Goal: Entertainment & Leisure: Consume media (video, audio)

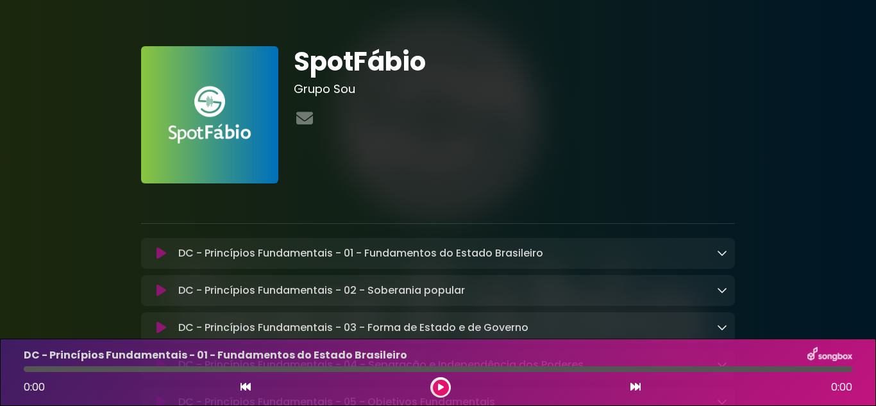
click at [159, 251] on icon at bounding box center [161, 253] width 10 height 13
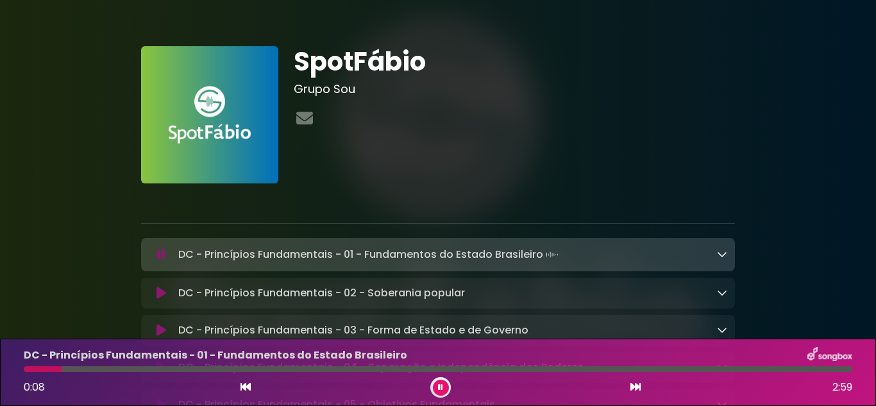
click at [162, 255] on icon at bounding box center [161, 254] width 8 height 13
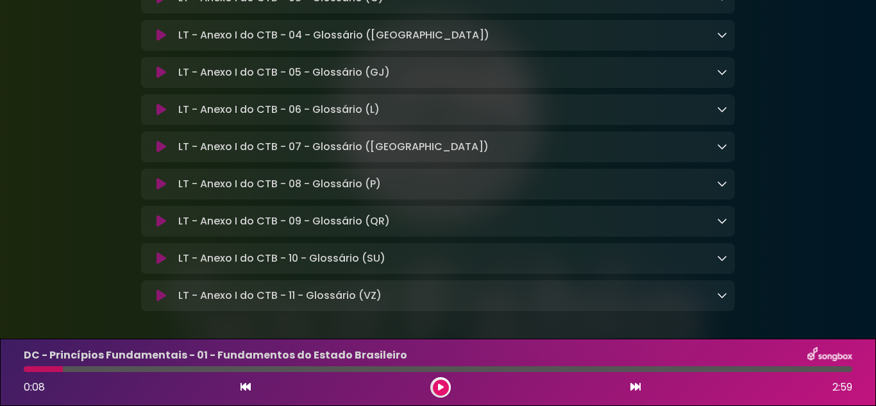
scroll to position [8749, 0]
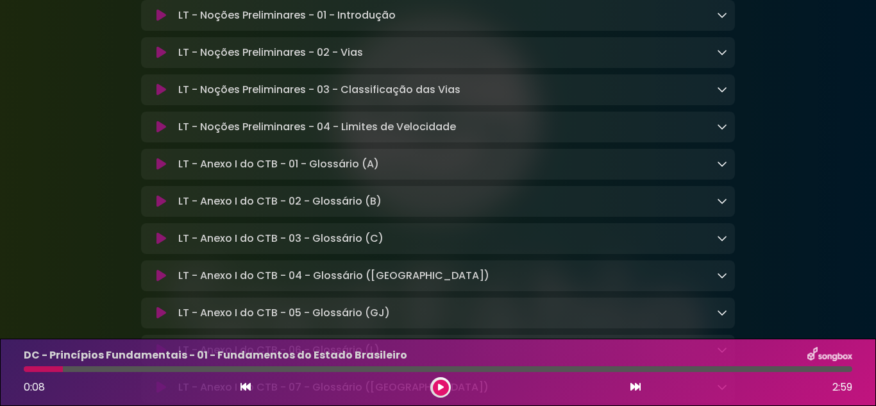
click at [158, 22] on icon at bounding box center [161, 15] width 10 height 13
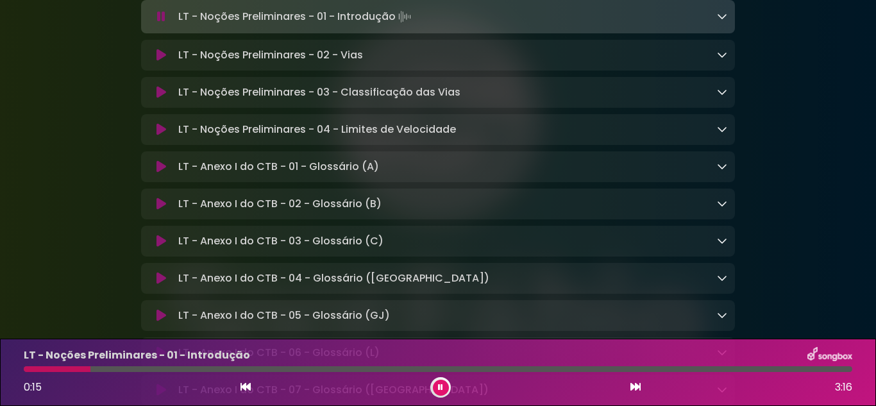
click at [157, 62] on icon at bounding box center [161, 55] width 10 height 13
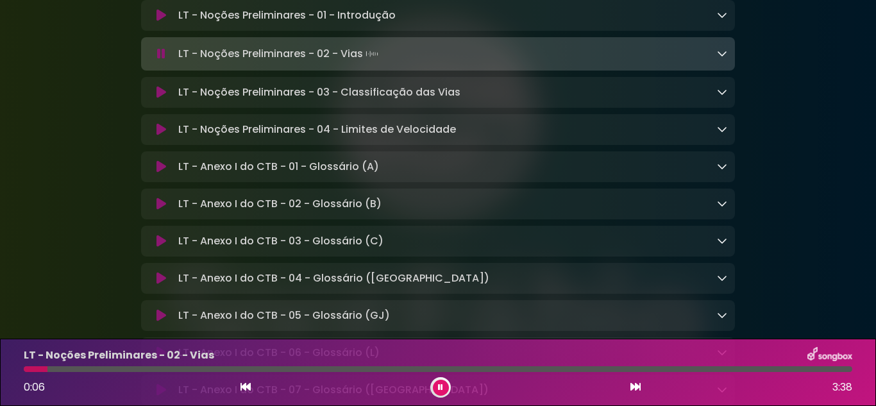
click at [157, 99] on icon at bounding box center [161, 92] width 10 height 13
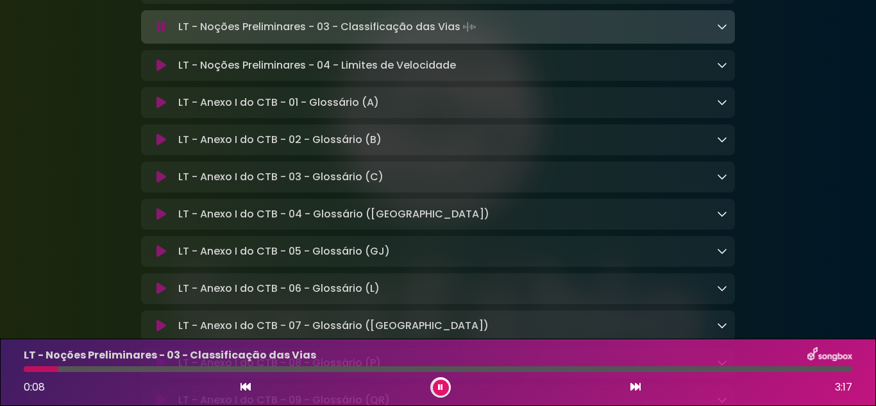
scroll to position [8941, 0]
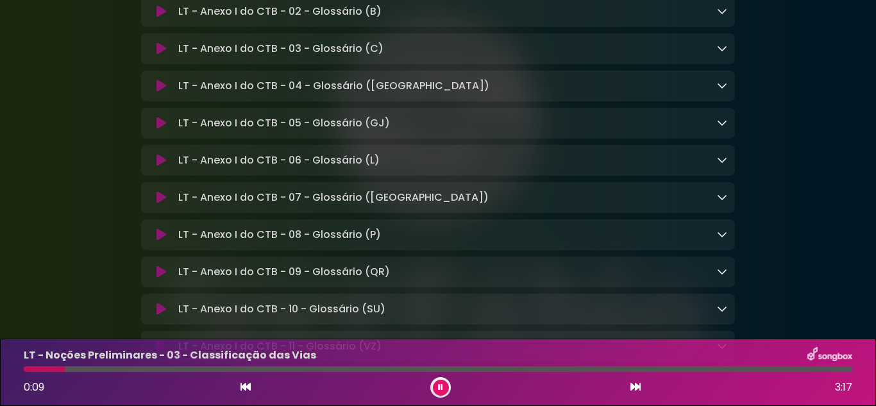
click at [160, 18] on icon at bounding box center [161, 11] width 10 height 13
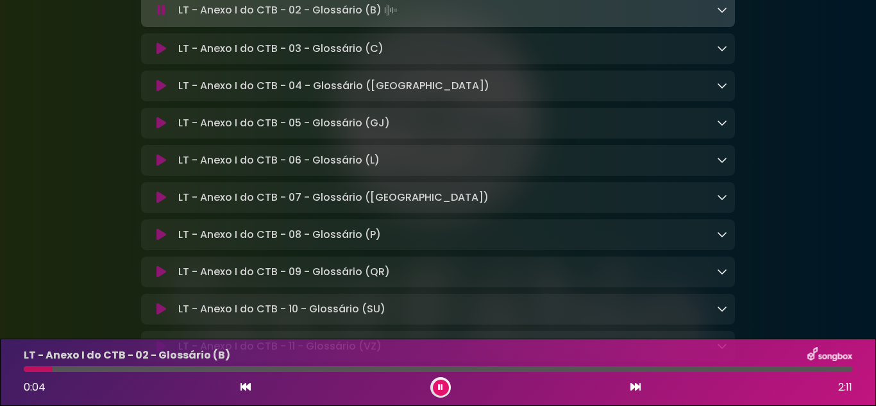
click at [158, 55] on icon at bounding box center [161, 48] width 10 height 13
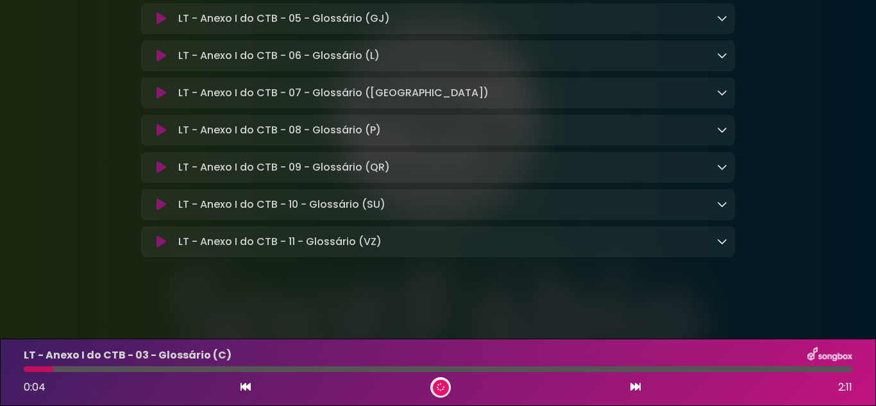
scroll to position [9069, 0]
click at [160, 25] on icon at bounding box center [161, 18] width 10 height 13
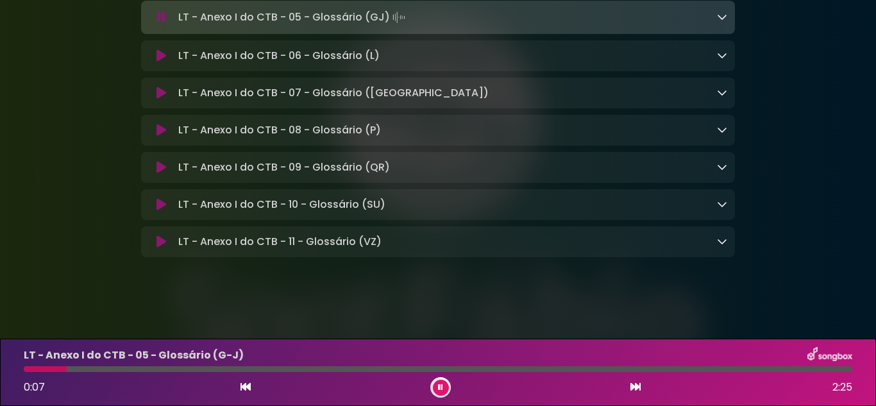
click at [156, 62] on icon at bounding box center [161, 55] width 10 height 13
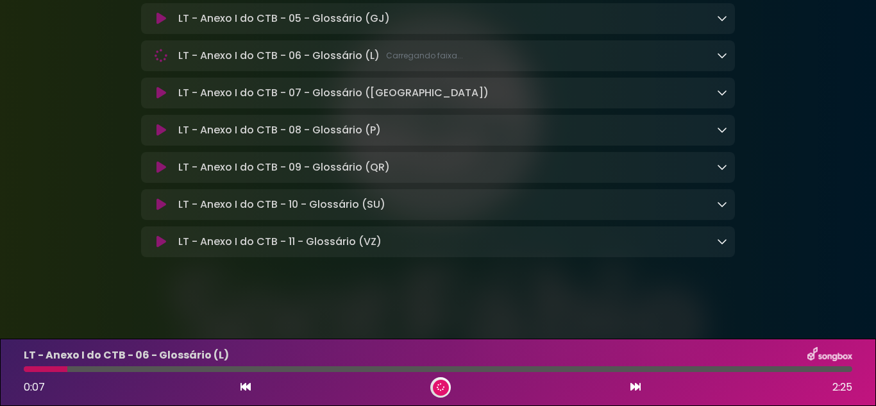
scroll to position [9133, 0]
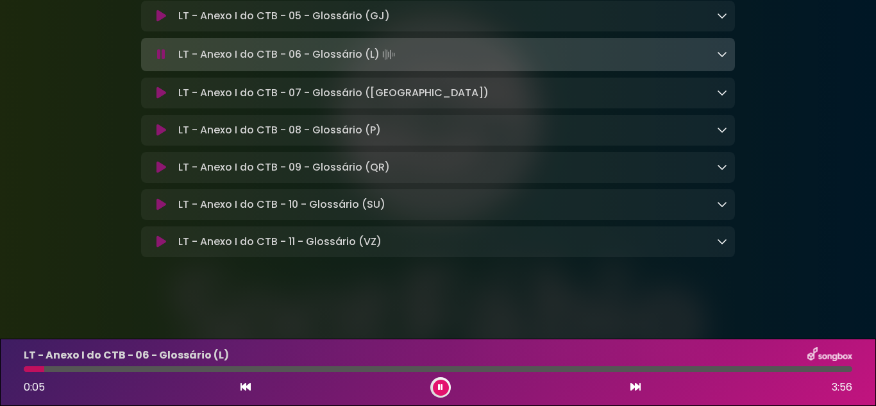
click at [160, 99] on icon at bounding box center [161, 93] width 10 height 13
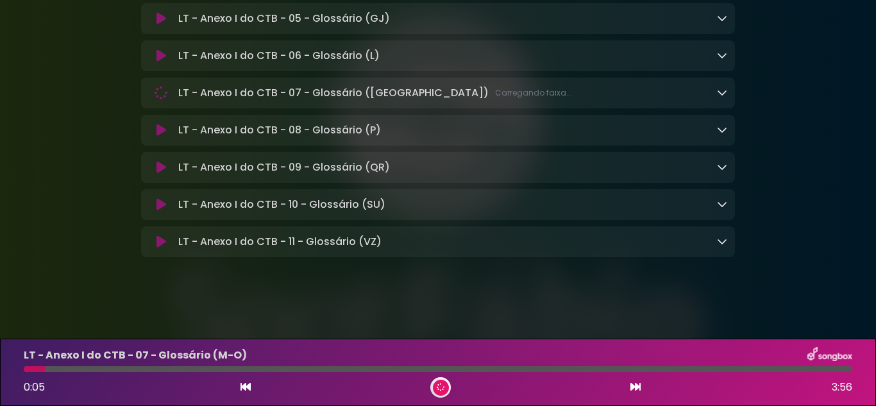
scroll to position [9198, 0]
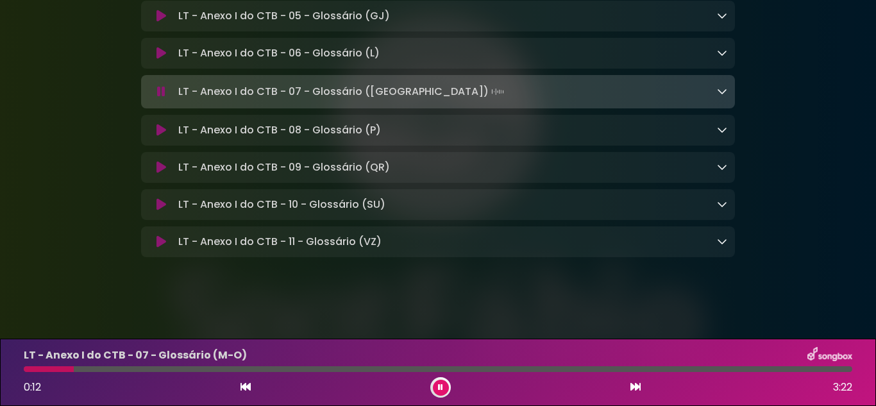
click at [157, 130] on icon at bounding box center [161, 130] width 10 height 13
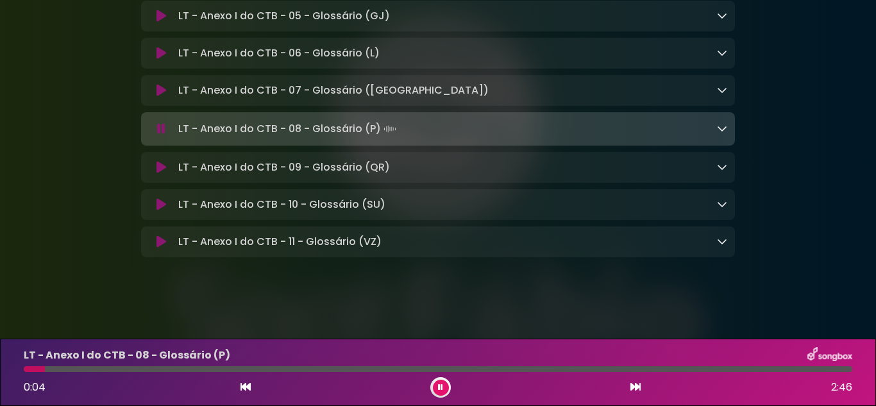
click at [160, 167] on icon at bounding box center [161, 167] width 10 height 13
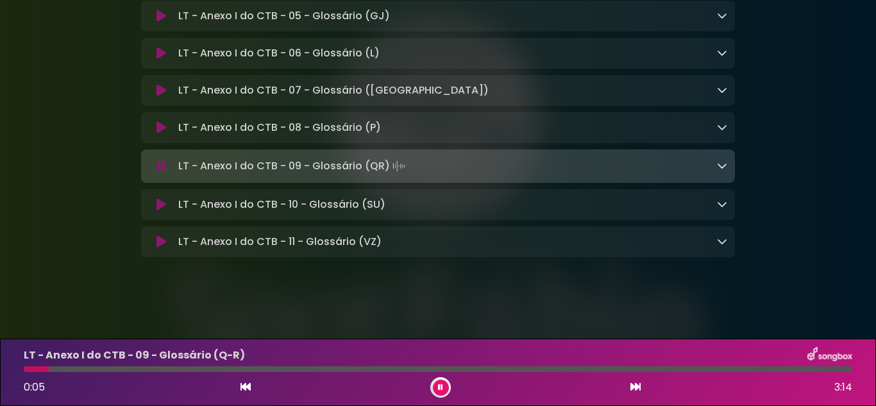
click at [160, 207] on icon at bounding box center [161, 204] width 10 height 13
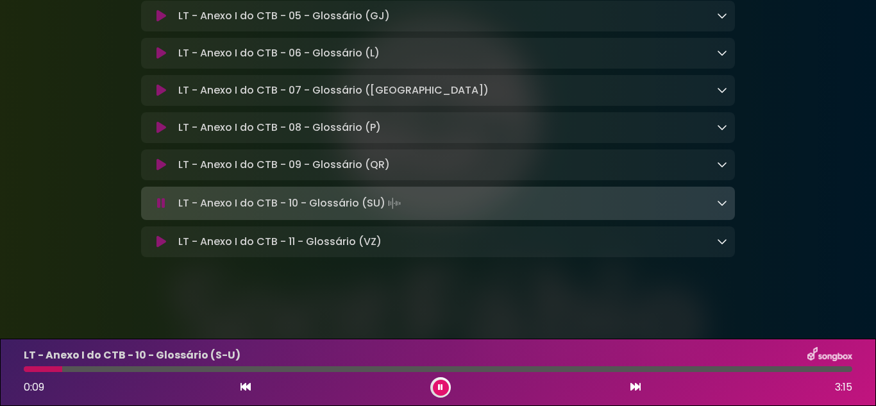
click at [157, 242] on icon at bounding box center [161, 241] width 10 height 13
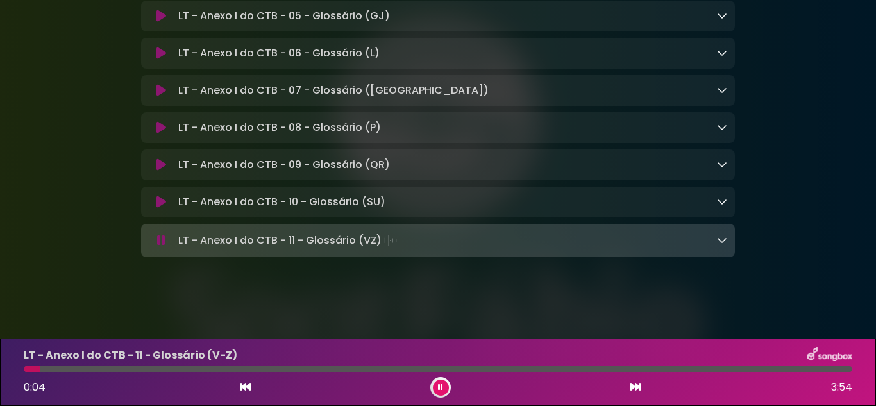
click at [157, 243] on icon at bounding box center [161, 240] width 8 height 13
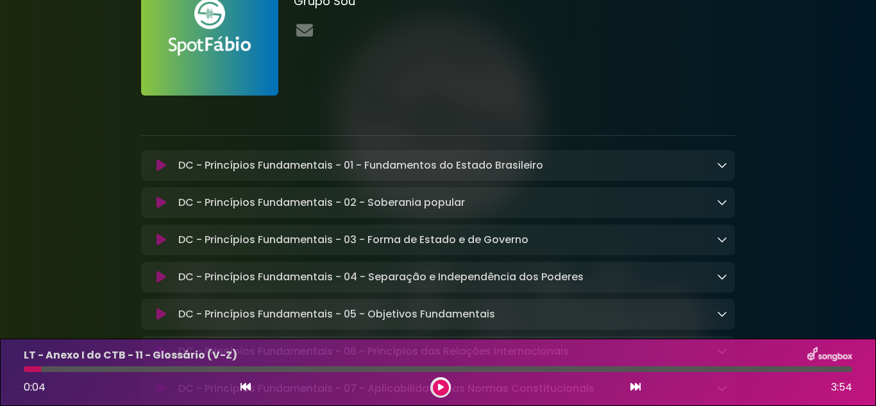
scroll to position [0, 0]
